Goal: Navigation & Orientation: Find specific page/section

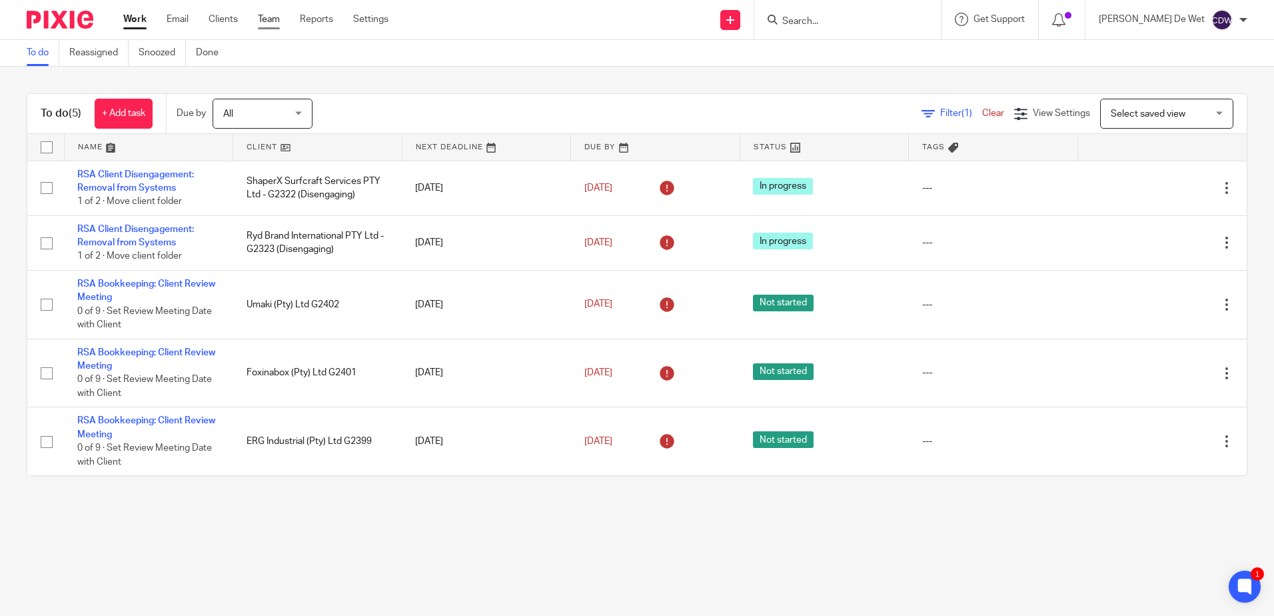
click at [265, 13] on link "Team" at bounding box center [269, 19] width 22 height 13
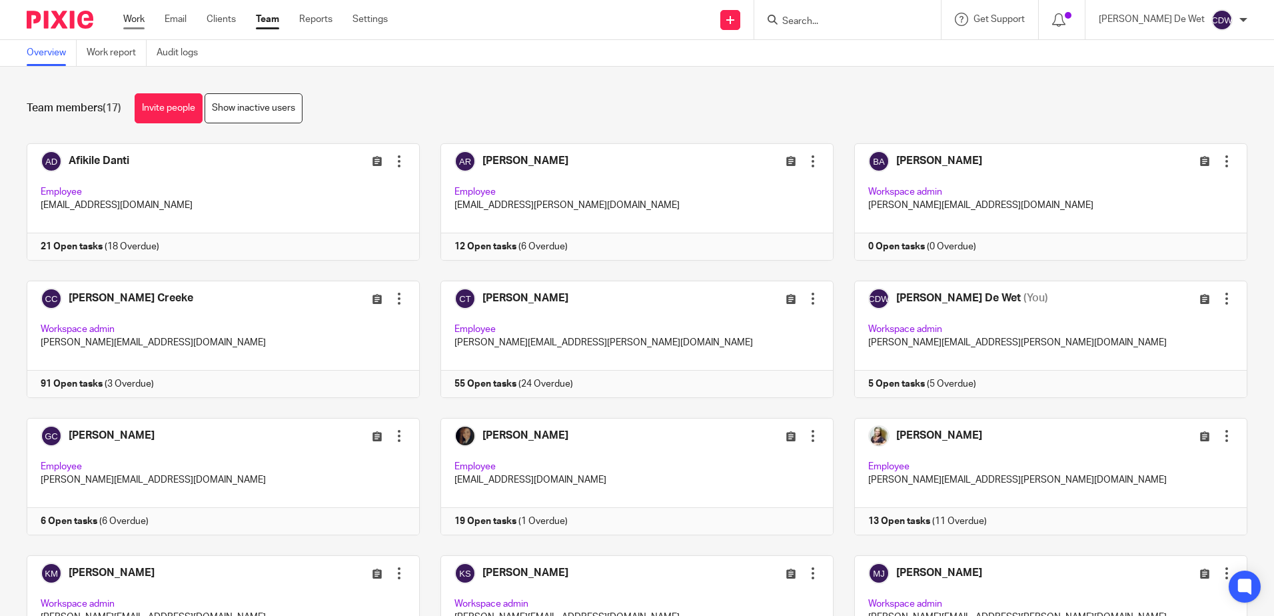
click at [136, 19] on link "Work" at bounding box center [133, 19] width 21 height 13
